Goal: Transaction & Acquisition: Download file/media

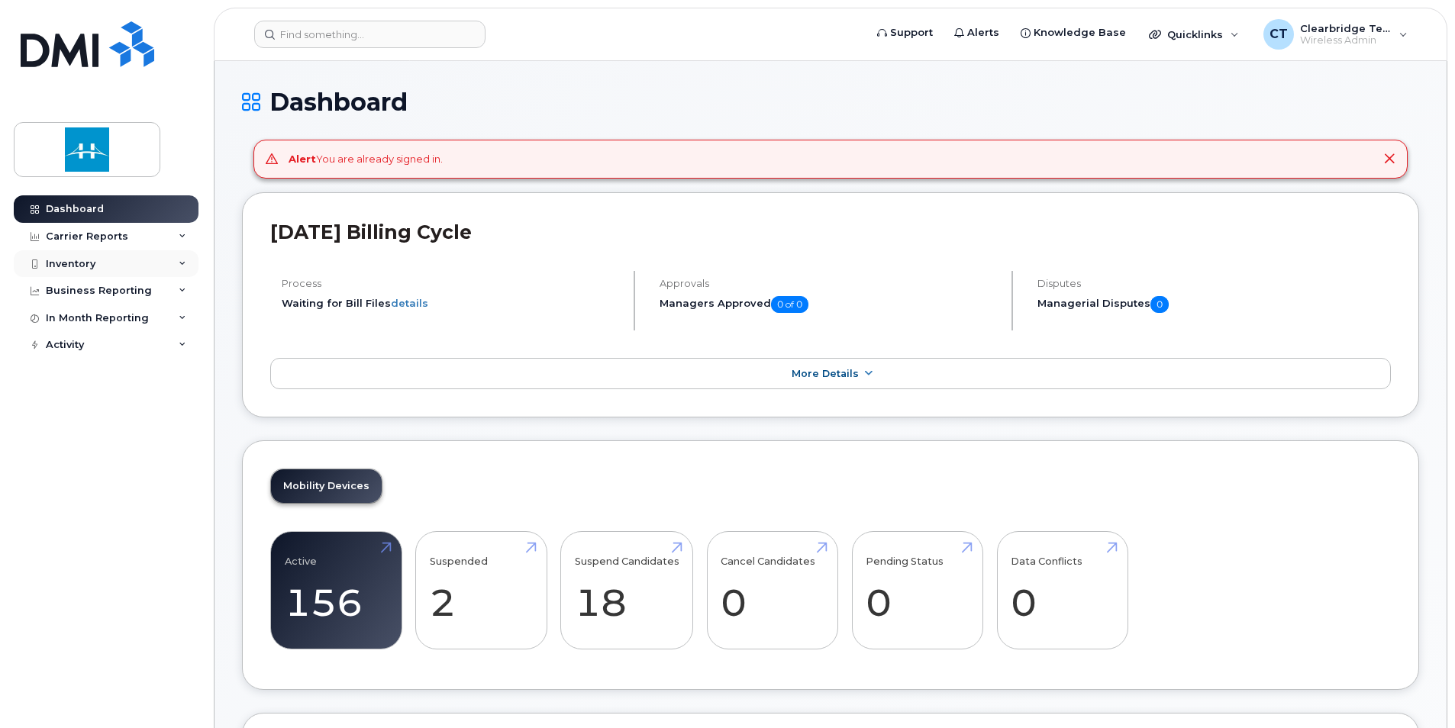
click at [127, 266] on div "Inventory" at bounding box center [106, 263] width 185 height 27
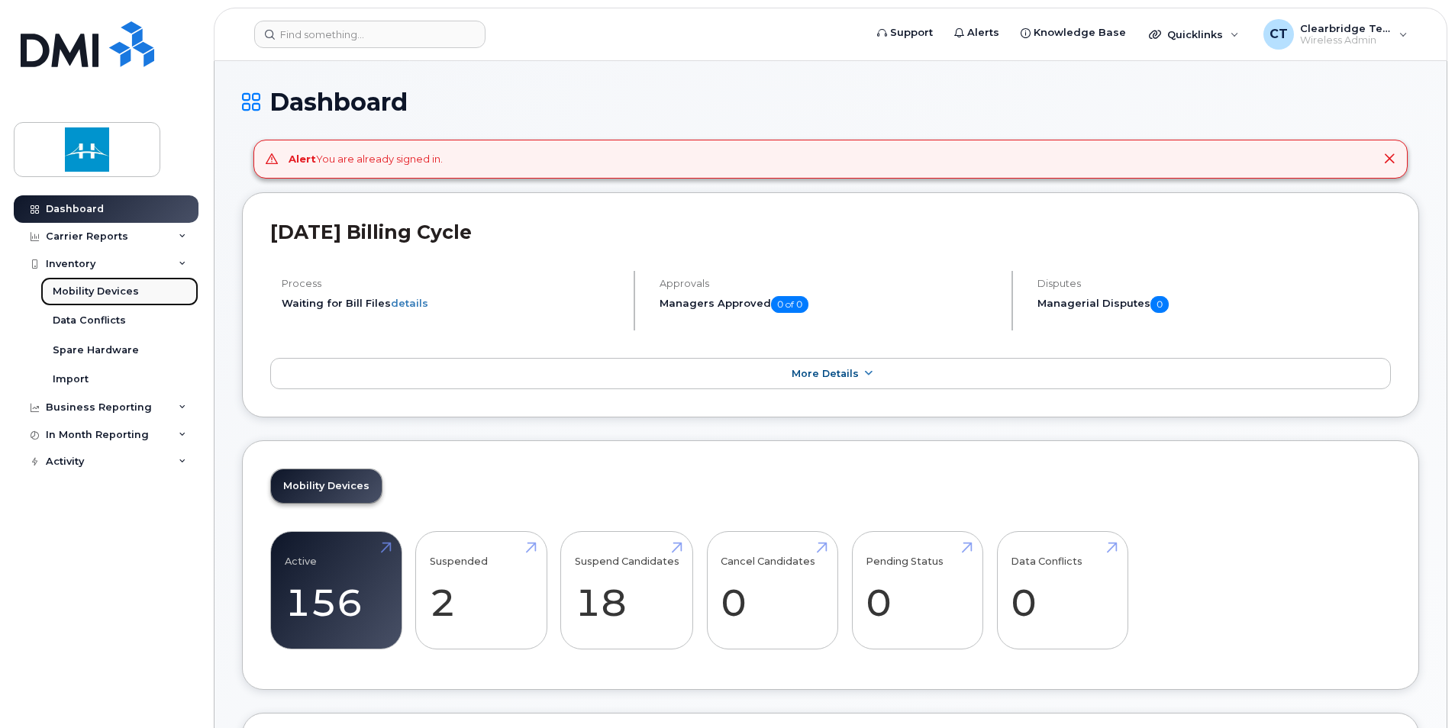
click at [124, 296] on div "Mobility Devices" at bounding box center [96, 292] width 86 height 14
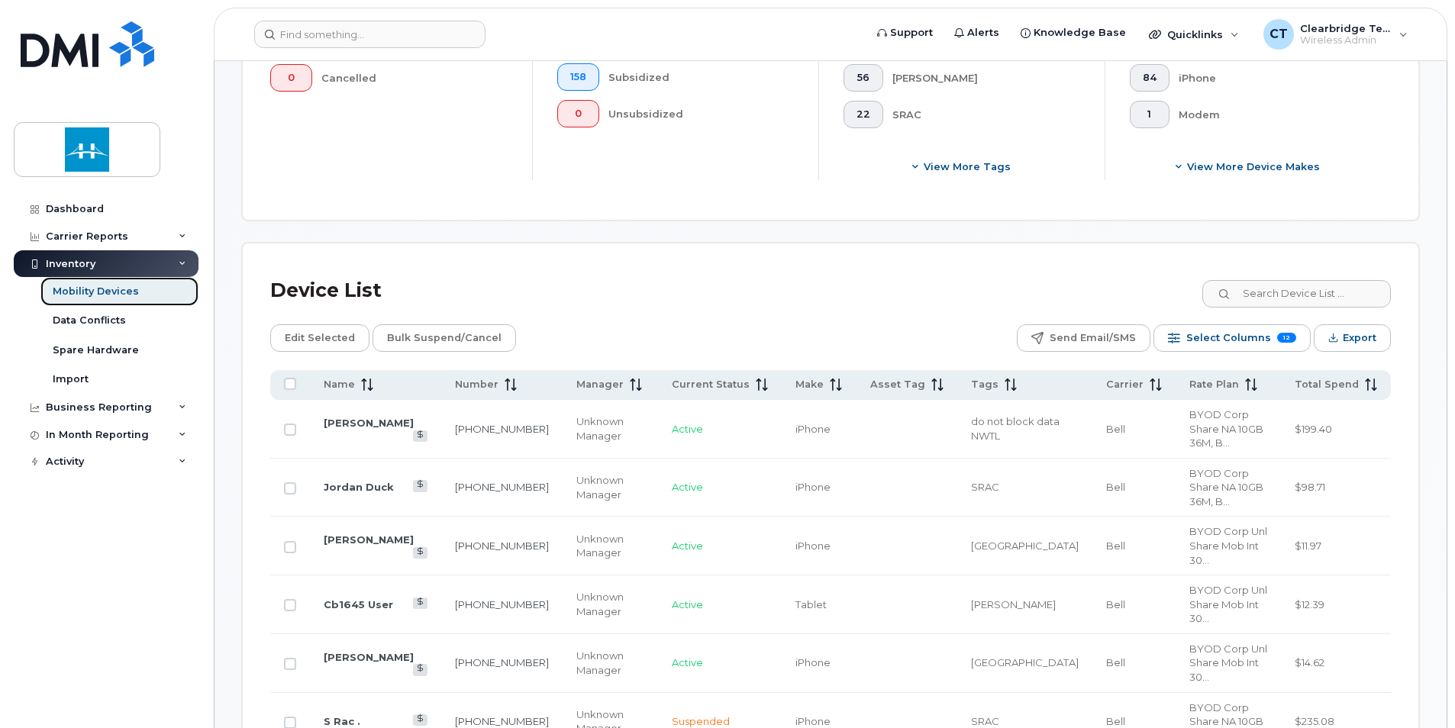
scroll to position [454, 0]
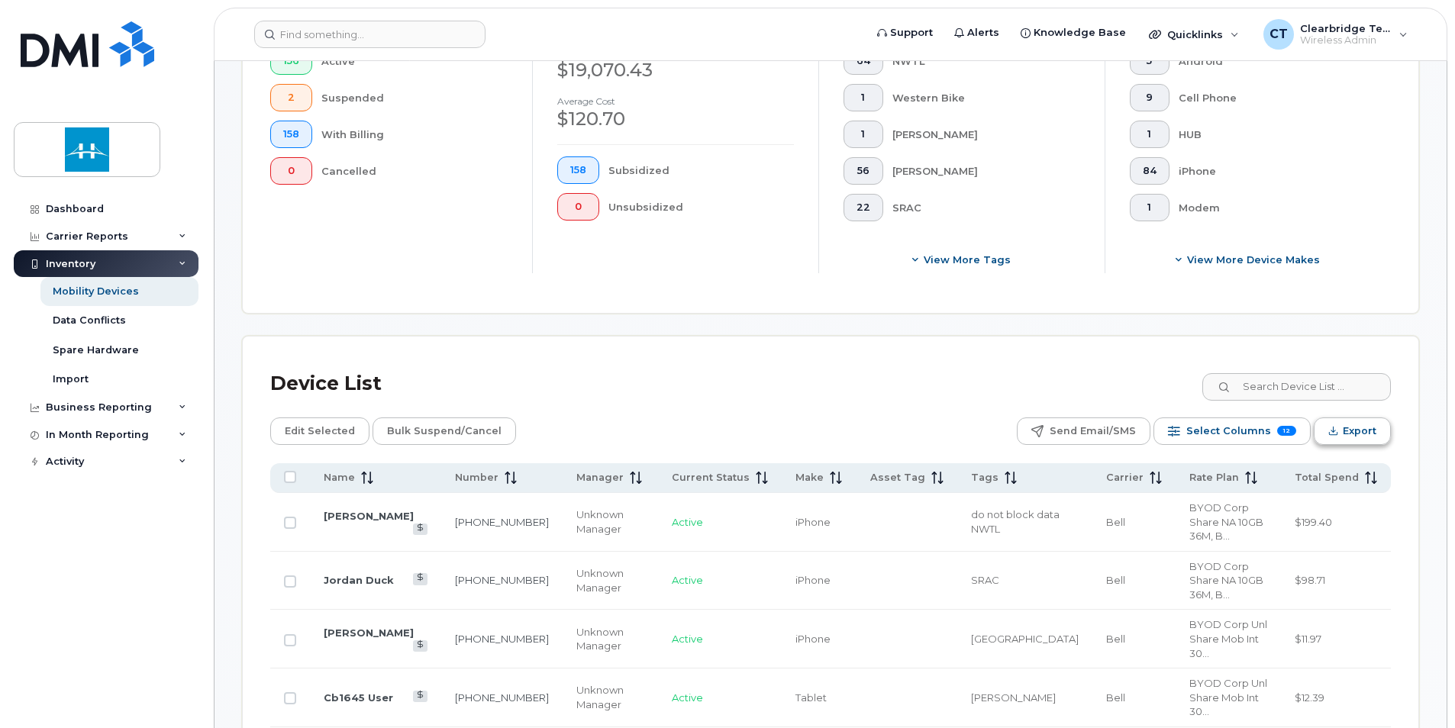
click at [1336, 431] on icon "Export" at bounding box center [1333, 431] width 10 height 10
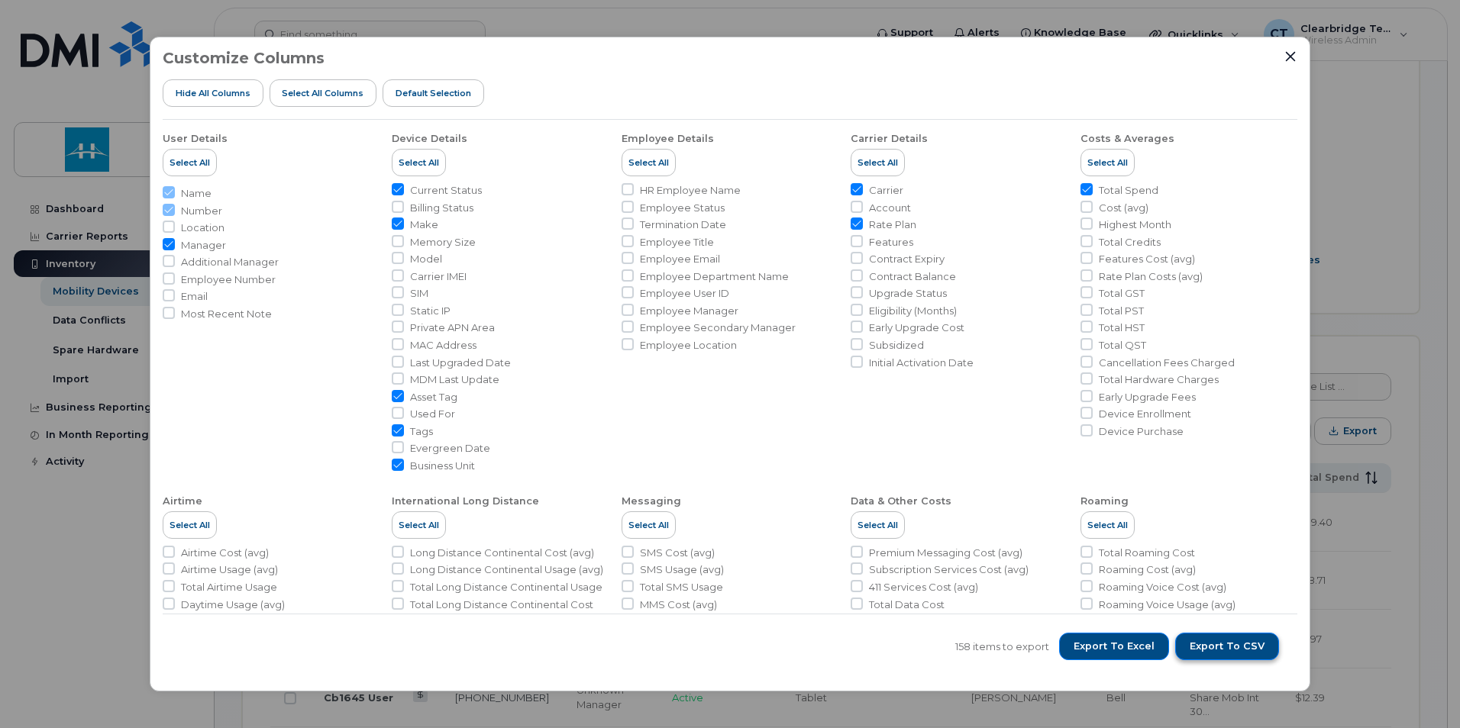
click at [1236, 641] on span "Export to CSV" at bounding box center [1226, 647] width 75 height 14
click at [1295, 57] on icon "Close" at bounding box center [1290, 56] width 12 height 12
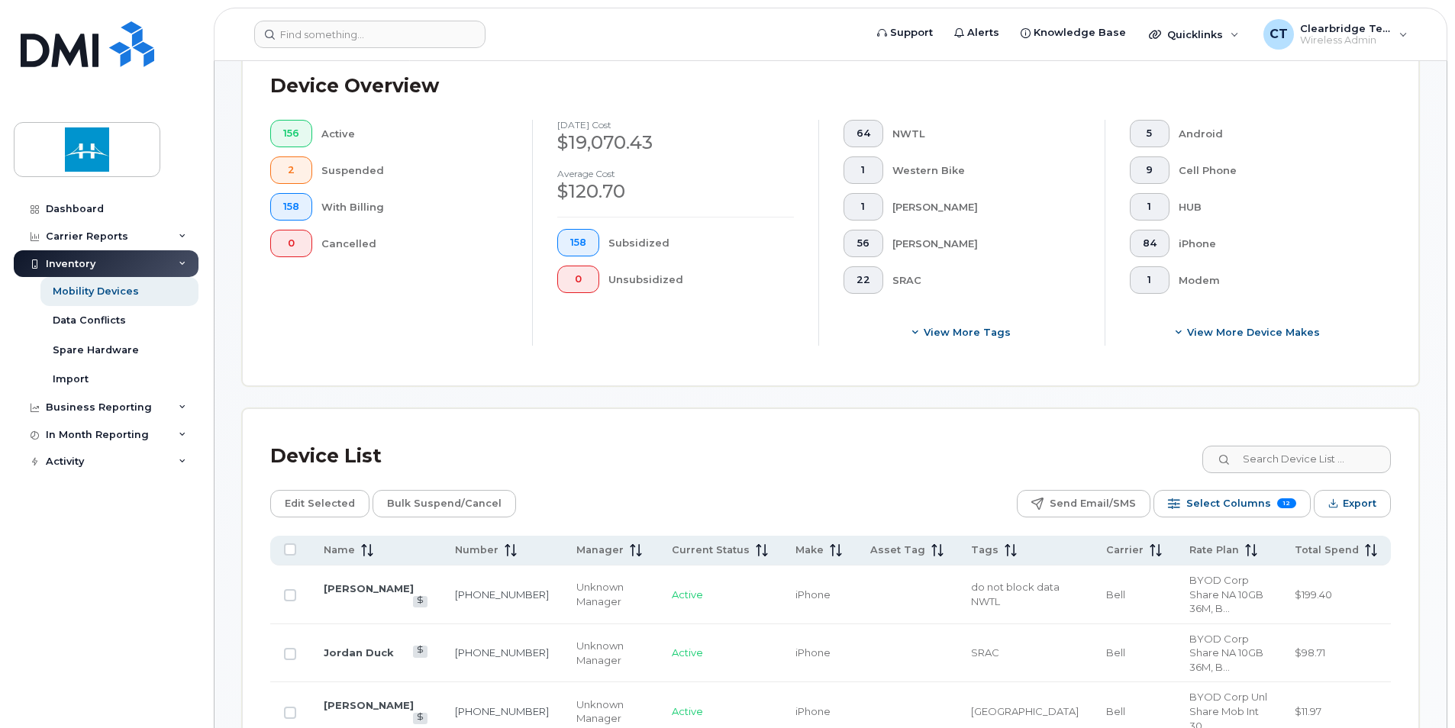
scroll to position [302, 0]
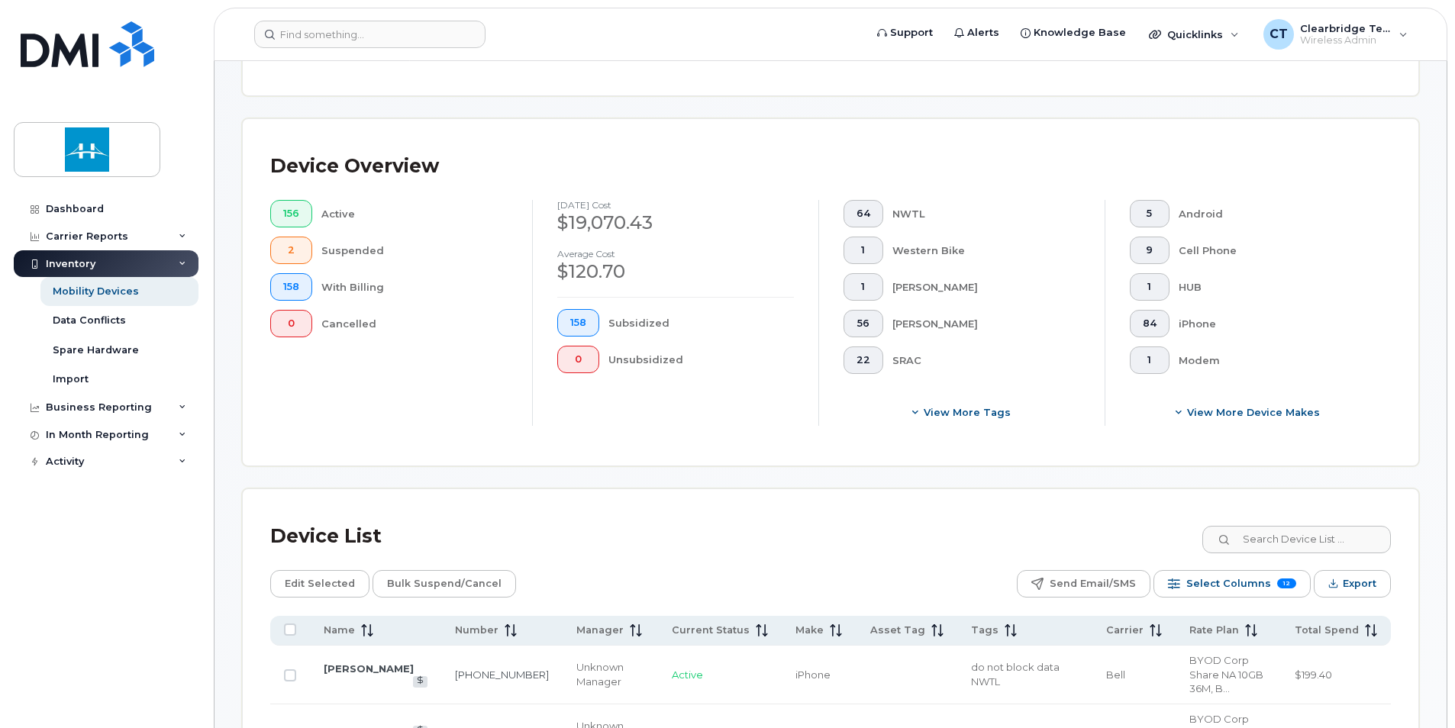
click at [647, 222] on div "$19,070.43" at bounding box center [675, 223] width 237 height 26
